Goal: Transaction & Acquisition: Subscribe to service/newsletter

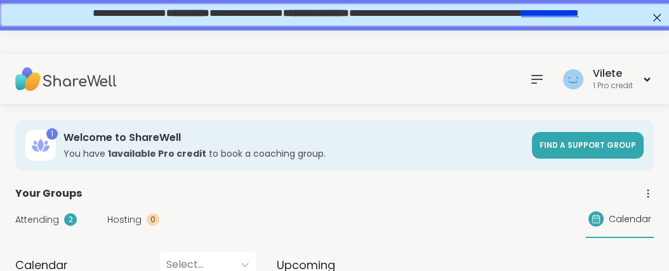
click at [529, 77] on icon at bounding box center [536, 79] width 15 height 15
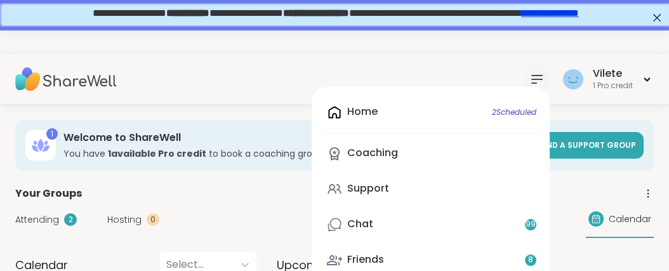
click at [516, 52] on div at bounding box center [334, 38] width 669 height 30
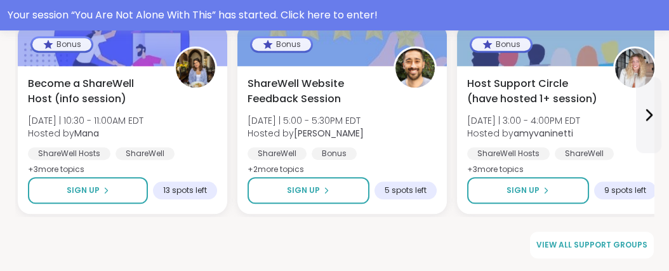
scroll to position [2089, 0]
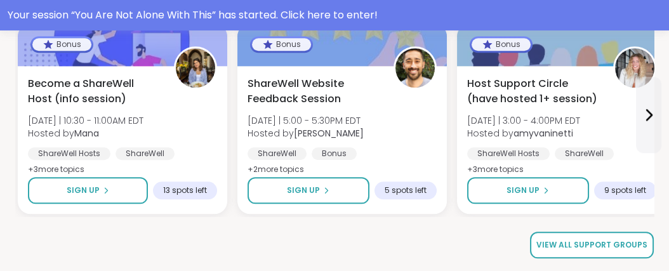
click at [603, 244] on span "View all support groups" at bounding box center [591, 244] width 111 height 11
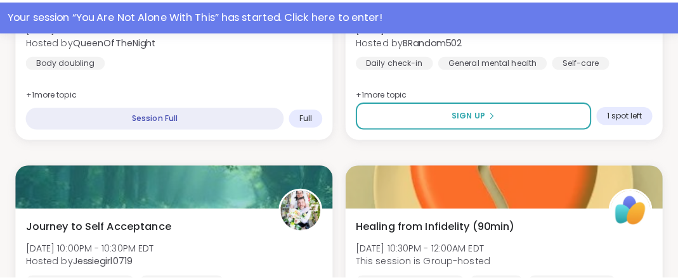
scroll to position [1276, 0]
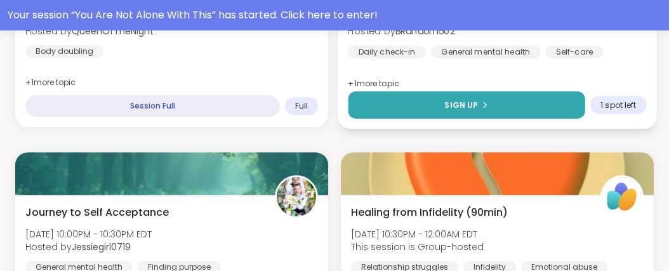
click at [455, 110] on span "Sign Up" at bounding box center [461, 104] width 34 height 11
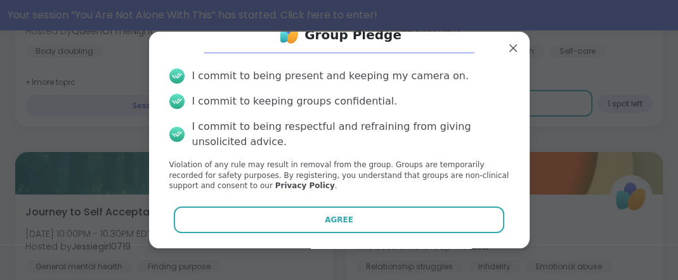
scroll to position [91, 0]
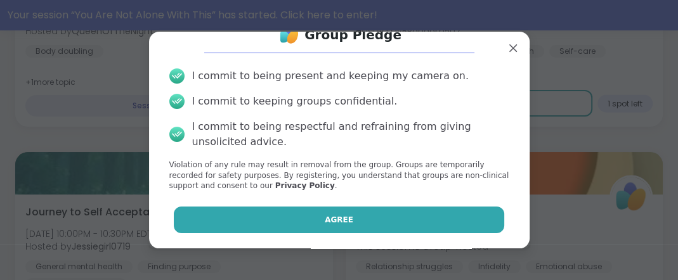
click at [351, 211] on button "Agree" at bounding box center [339, 220] width 331 height 27
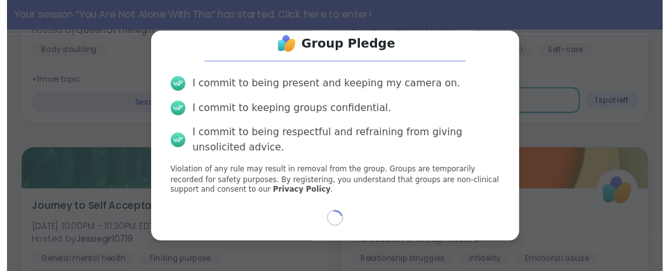
scroll to position [81, 0]
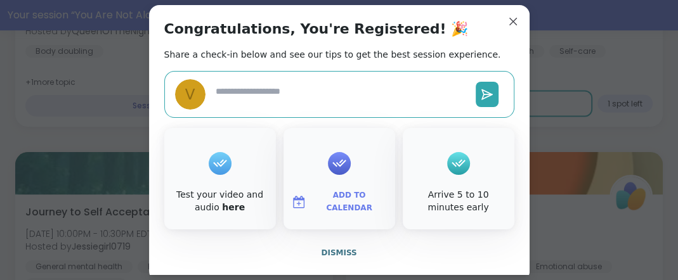
type textarea "*"
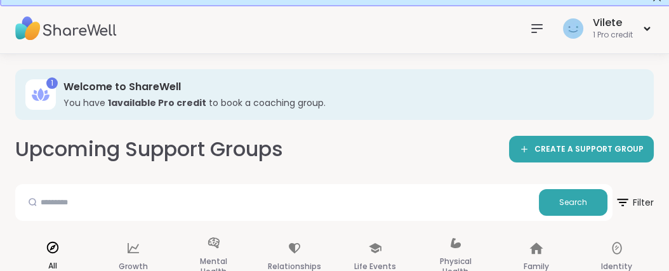
scroll to position [0, 0]
